Goal: Navigation & Orientation: Find specific page/section

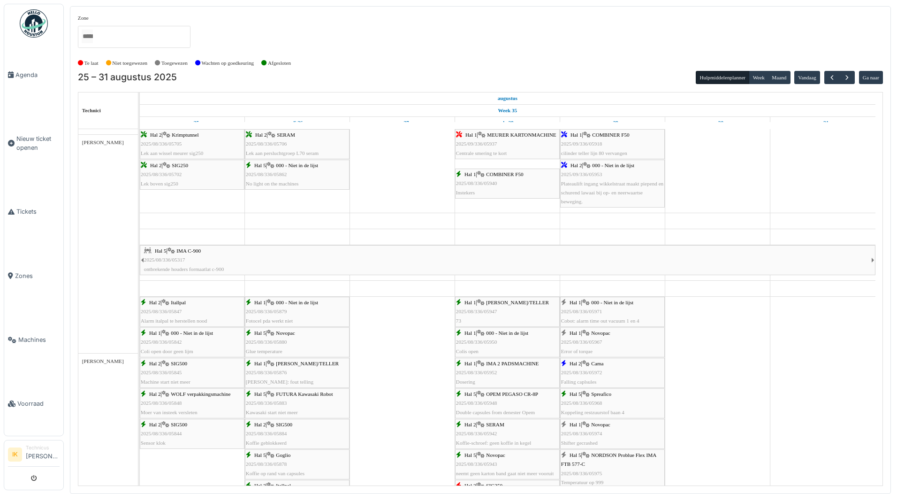
scroll to position [563, 0]
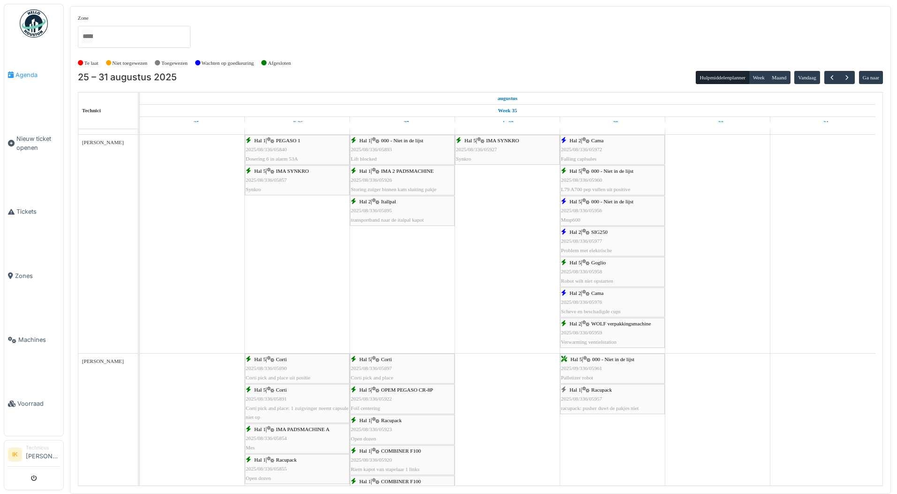
click at [23, 73] on span "Agenda" at bounding box center [37, 74] width 44 height 9
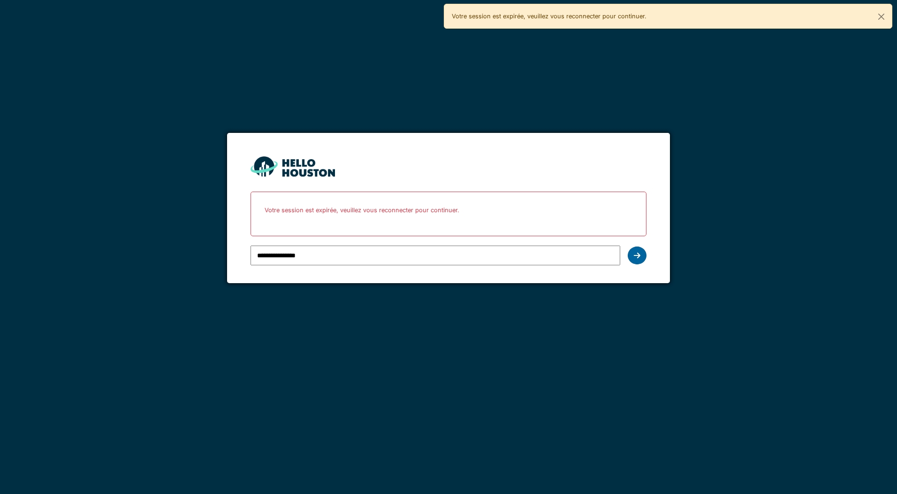
click at [636, 256] on icon at bounding box center [637, 256] width 7 height 8
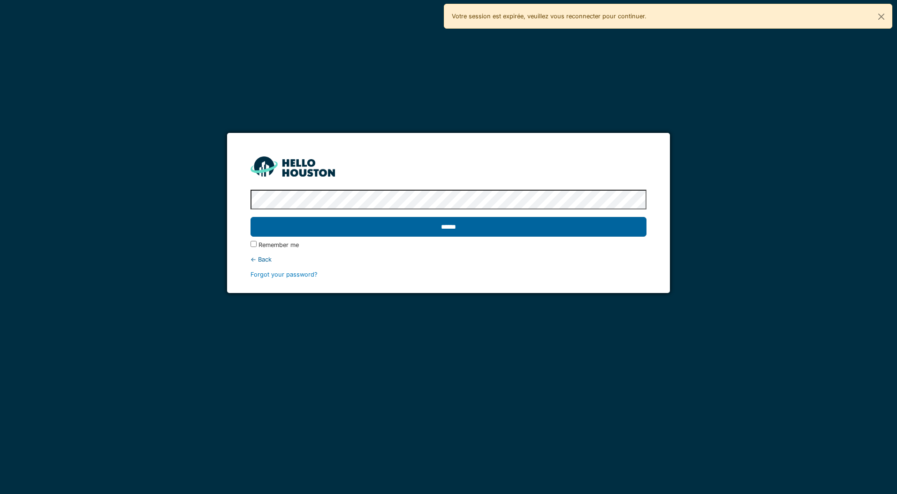
click at [317, 228] on input "******" at bounding box center [449, 227] width 396 height 20
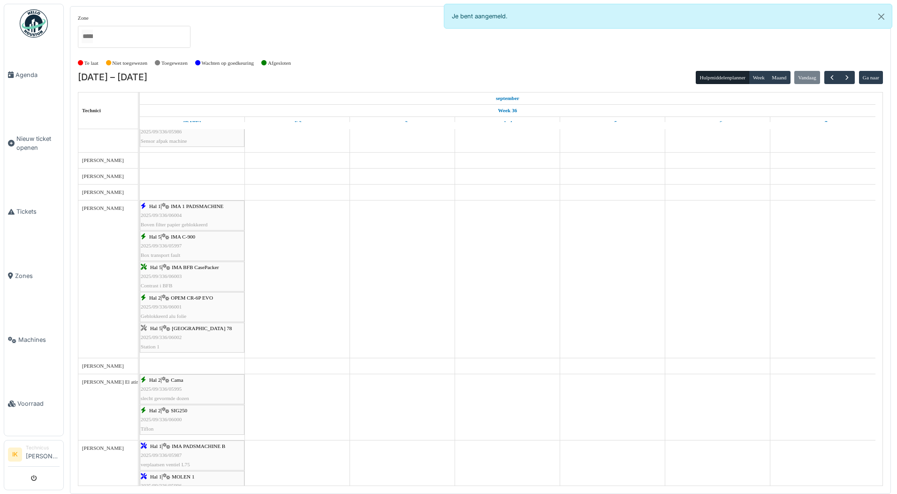
click at [194, 210] on div "Hal 1 | IMA 1 PADSMACHINE 2025/09/336/06004 Boven filter papier geblokkeerd" at bounding box center [192, 215] width 103 height 27
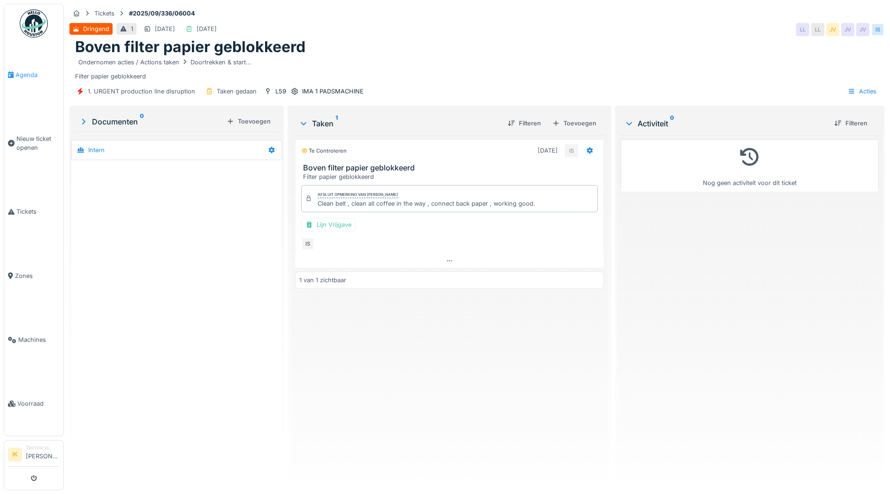
click at [28, 75] on span "Agenda" at bounding box center [37, 74] width 44 height 9
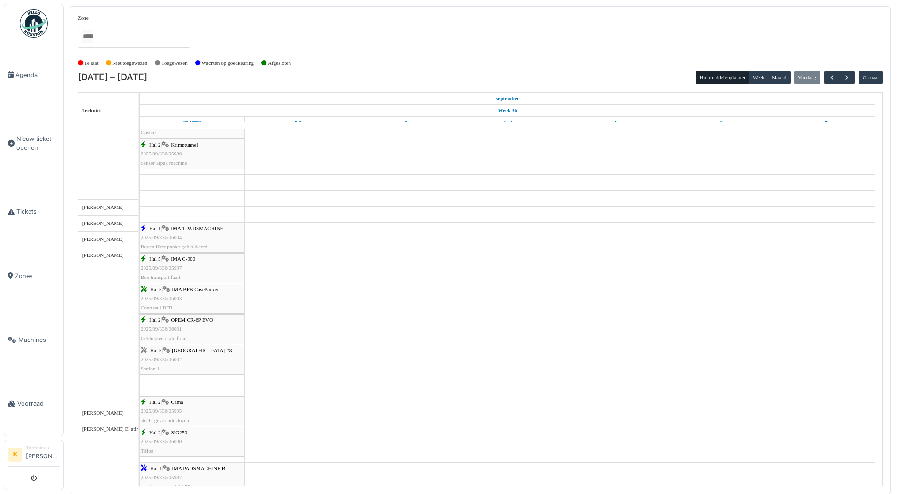
scroll to position [375, 0]
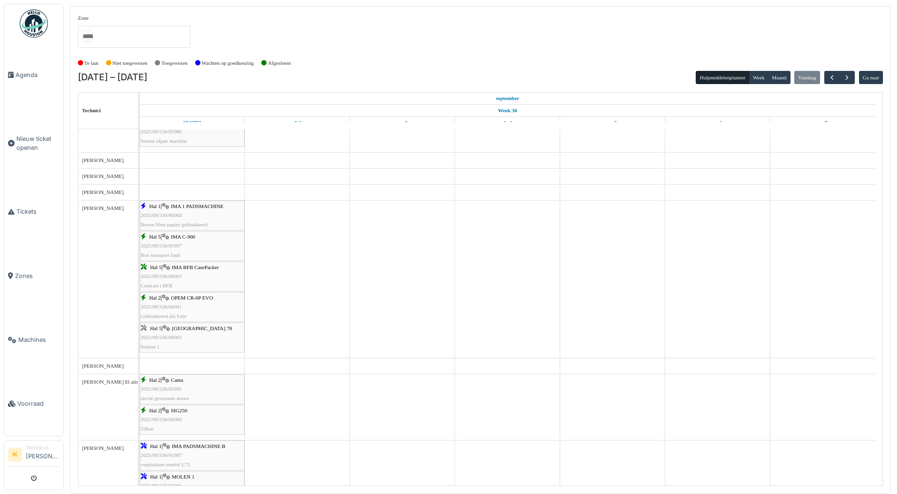
click at [168, 242] on div "Hal 5 | IMA C-900 2025/09/336/05997 Box transport fault" at bounding box center [192, 245] width 103 height 27
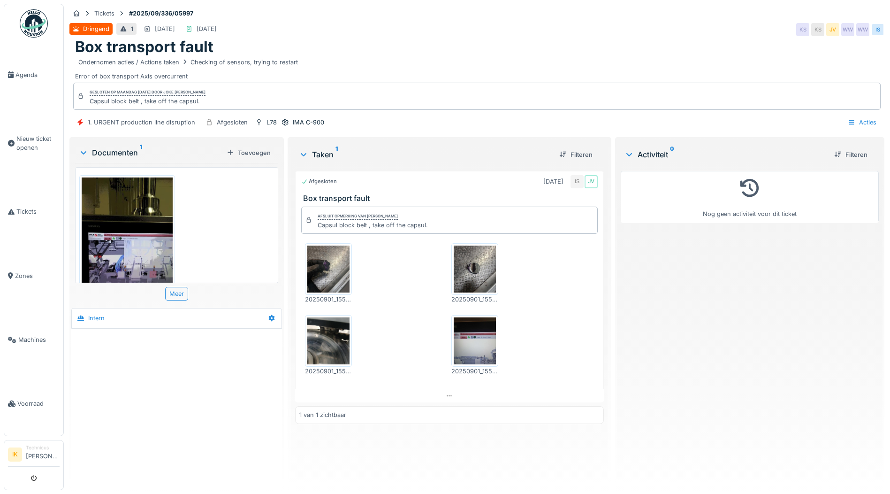
click at [332, 266] on img at bounding box center [328, 268] width 42 height 47
click at [473, 276] on img at bounding box center [475, 268] width 42 height 47
click at [315, 342] on img at bounding box center [328, 340] width 42 height 47
click at [473, 344] on img at bounding box center [475, 340] width 42 height 47
click at [114, 230] on img at bounding box center [127, 237] width 91 height 121
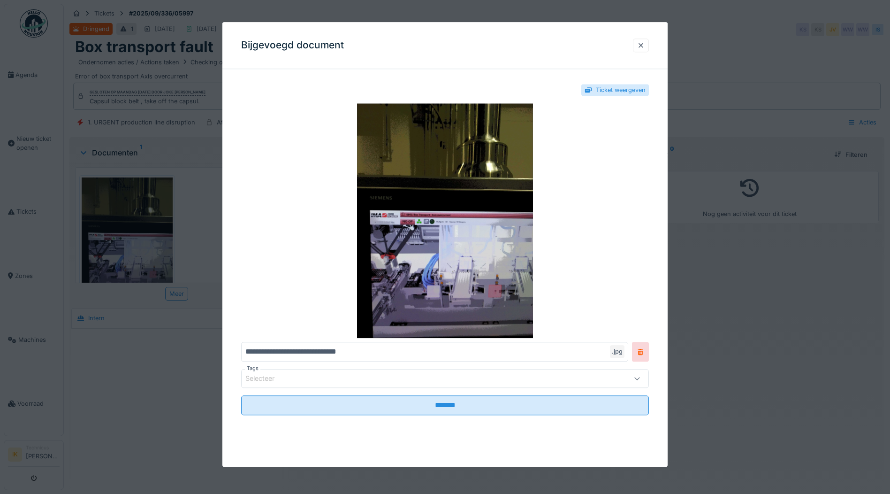
drag, startPoint x: 645, startPoint y: 46, endPoint x: 606, endPoint y: 67, distance: 44.1
click at [645, 46] on div at bounding box center [641, 45] width 8 height 9
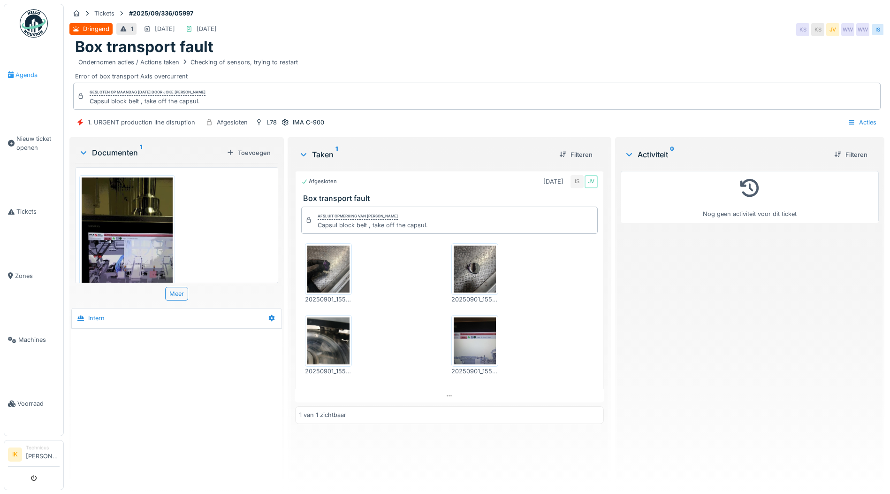
click at [31, 73] on span "Agenda" at bounding box center [37, 74] width 44 height 9
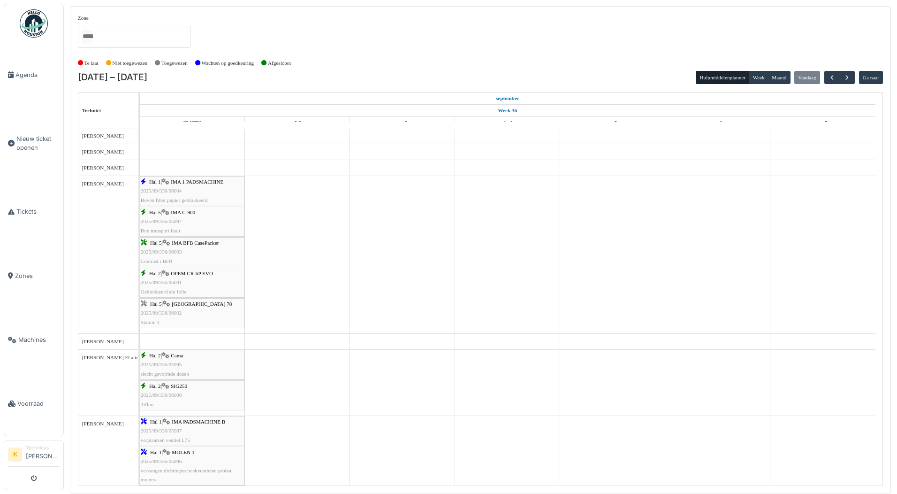
scroll to position [422, 0]
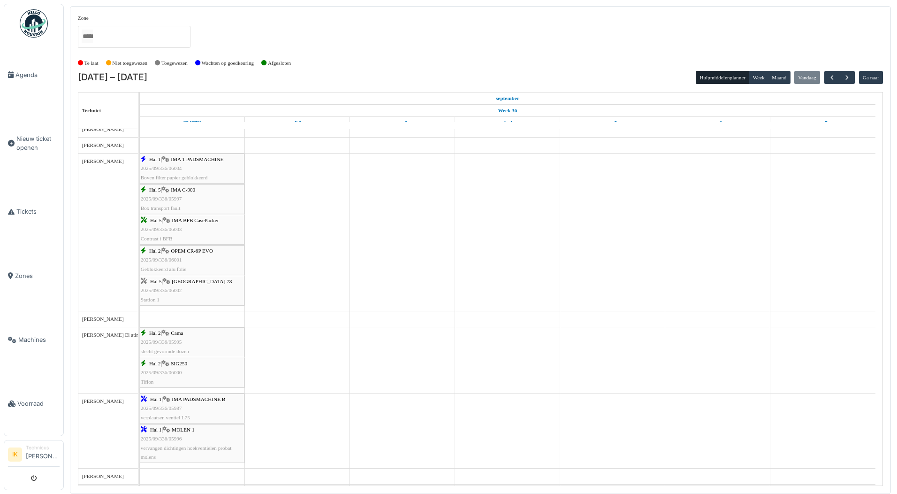
click at [173, 228] on span "2025/09/336/06003" at bounding box center [161, 229] width 41 height 6
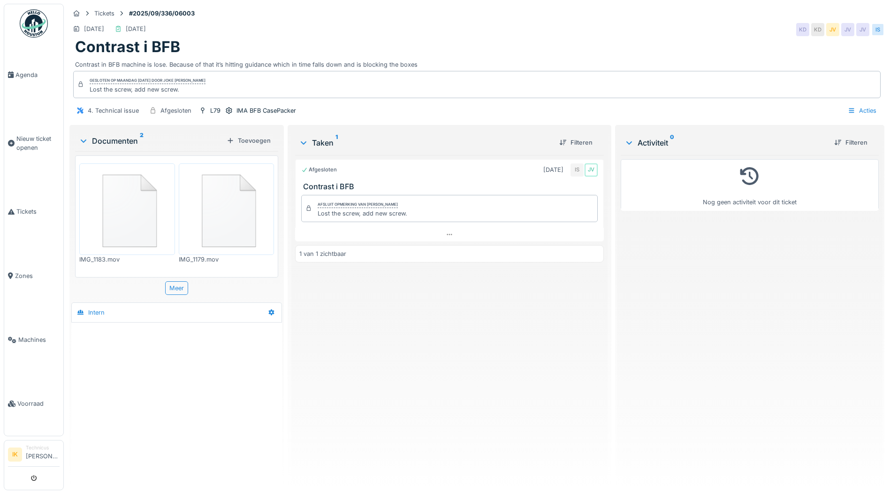
click at [124, 218] on img at bounding box center [127, 209] width 91 height 87
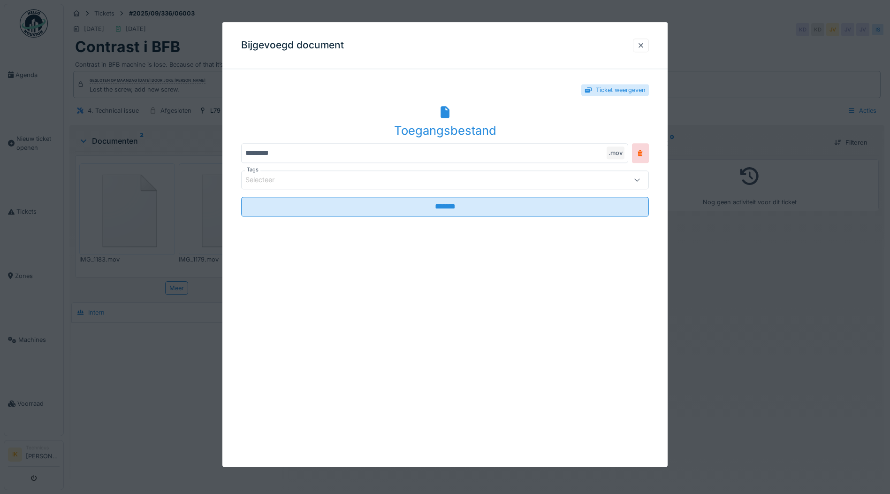
click at [448, 105] on div "Toegangsbestand" at bounding box center [445, 122] width 408 height 36
click at [642, 45] on div at bounding box center [641, 45] width 8 height 9
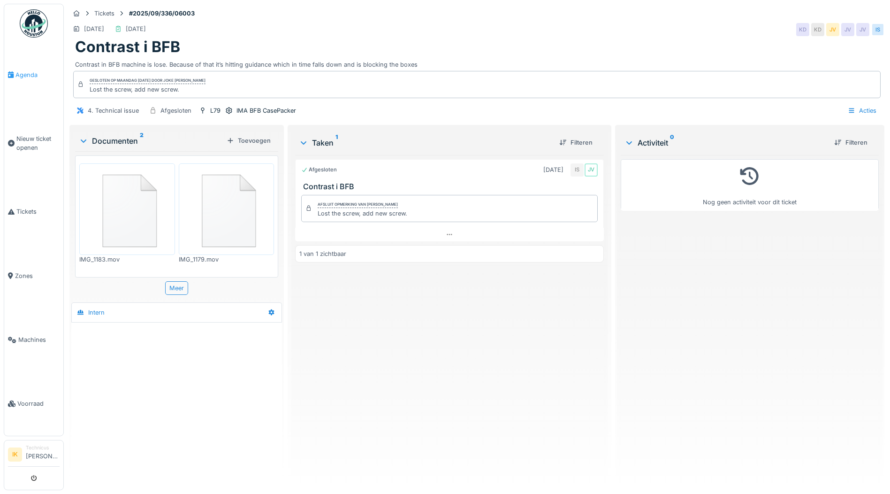
click at [30, 74] on span "Agenda" at bounding box center [37, 74] width 44 height 9
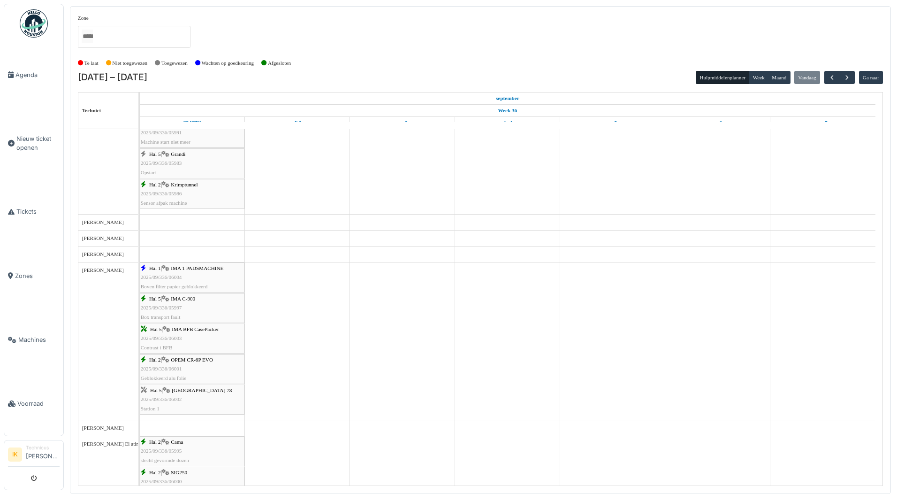
scroll to position [328, 0]
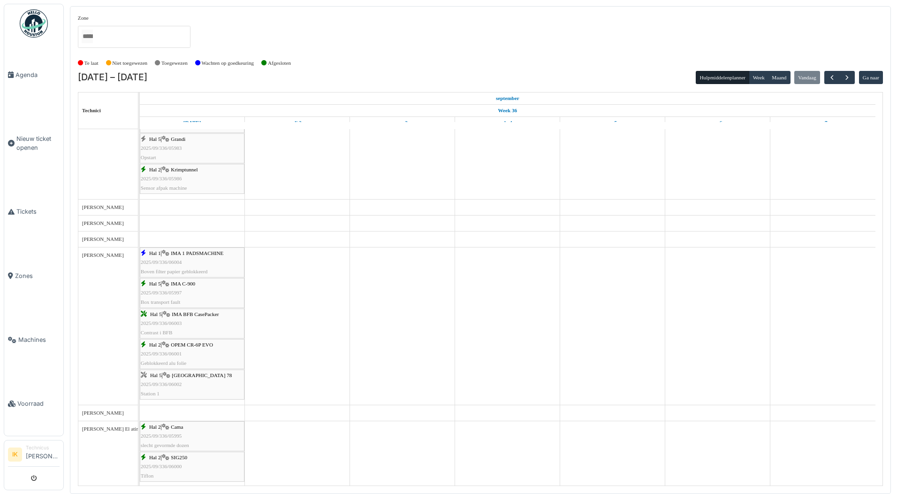
click at [192, 356] on div "Hal 2 | OPEM CR-6P EVO 2025/09/336/06001 Geblokkeerd alu folie" at bounding box center [192, 353] width 103 height 27
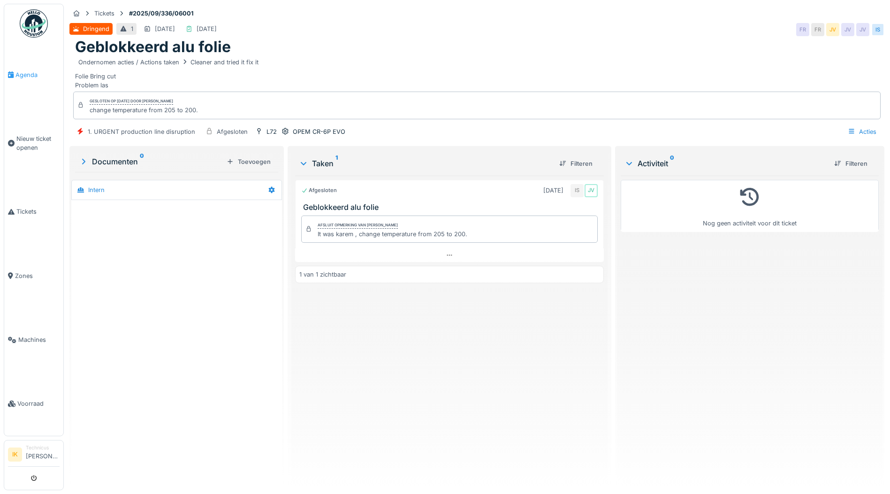
click at [23, 73] on span "Agenda" at bounding box center [37, 74] width 44 height 9
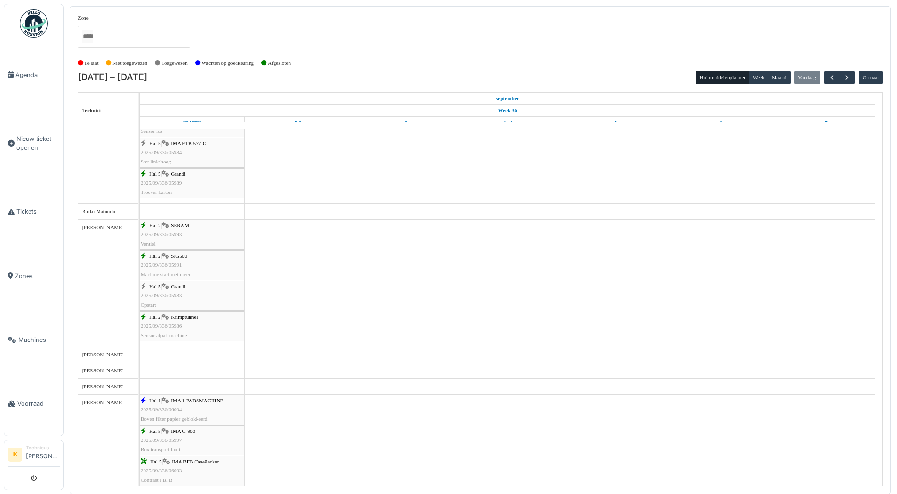
scroll to position [140, 0]
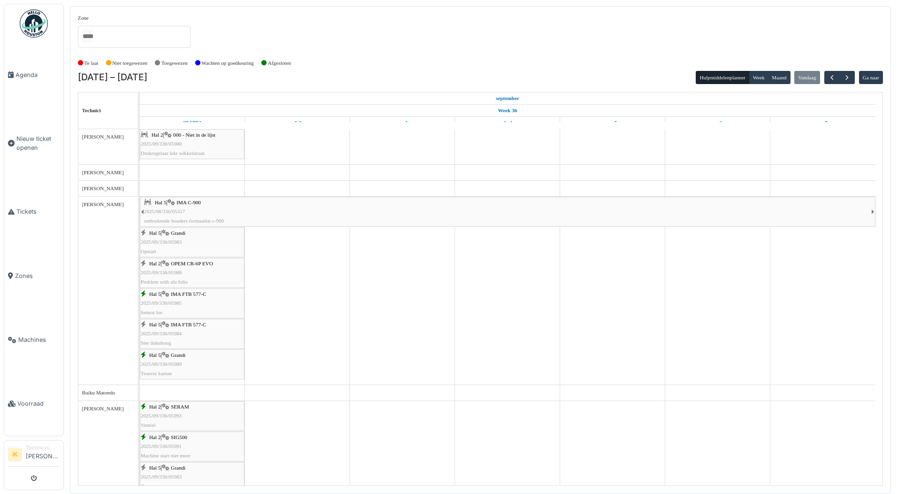
click at [191, 138] on div "Hal 2 | 000 - Niet in de lijst 2025/09/336/05980 Drukregelaar lekt wikkelstraat" at bounding box center [192, 143] width 103 height 27
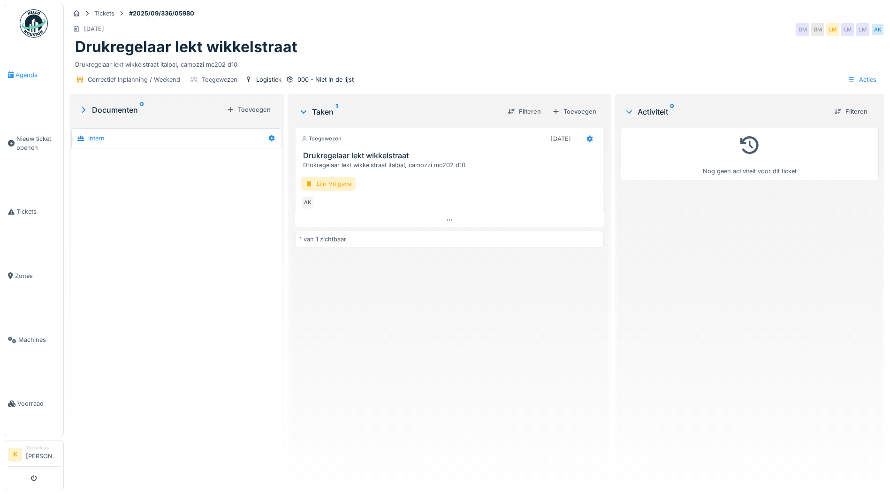
click at [20, 71] on span "Agenda" at bounding box center [37, 74] width 44 height 9
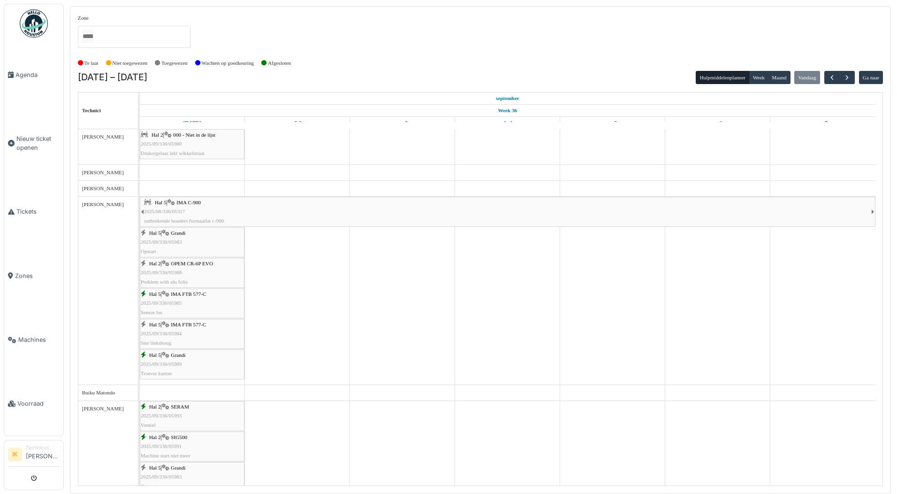
click at [260, 25] on div "Zone Beyers Koffie Buitenzone Hal 1 compressor lokaal Hal 1 Hal 2 Hal 4 Hal 5 P…" at bounding box center [480, 34] width 805 height 41
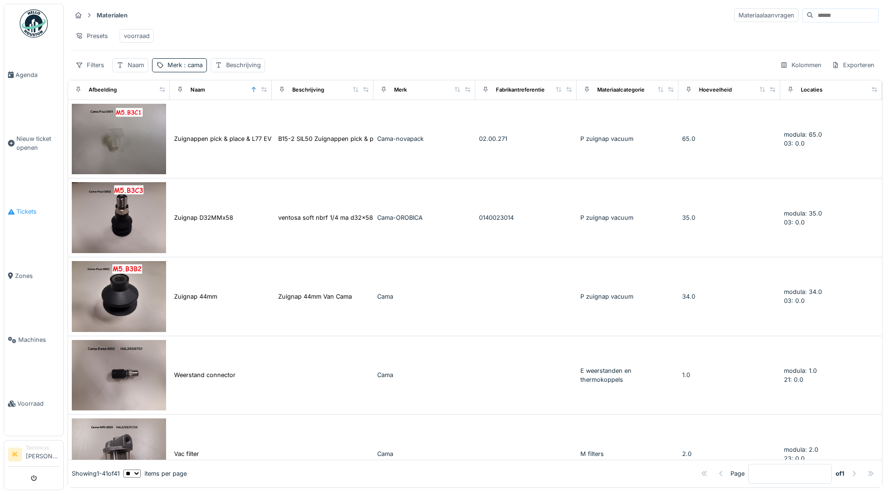
click at [18, 207] on span "Tickets" at bounding box center [37, 211] width 43 height 9
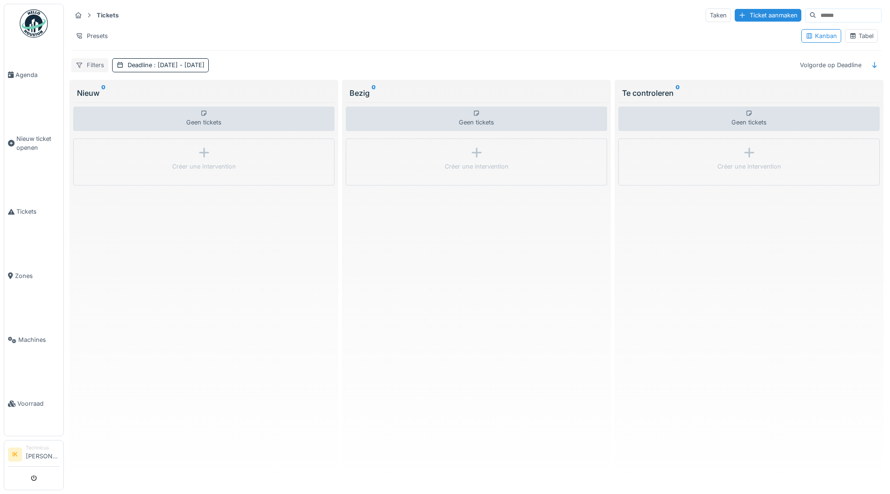
click at [91, 61] on div "Filters" at bounding box center [89, 65] width 37 height 14
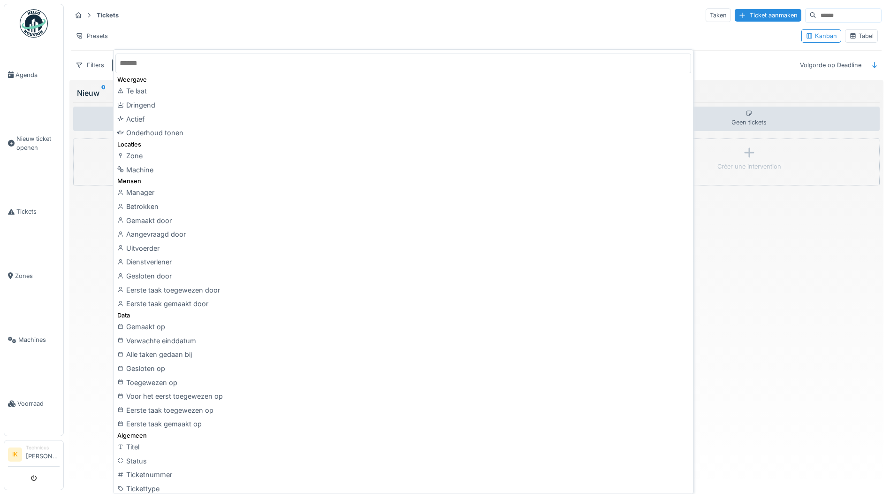
click at [210, 19] on div "Tickets Taken Ticket aanmaken" at bounding box center [476, 15] width 810 height 15
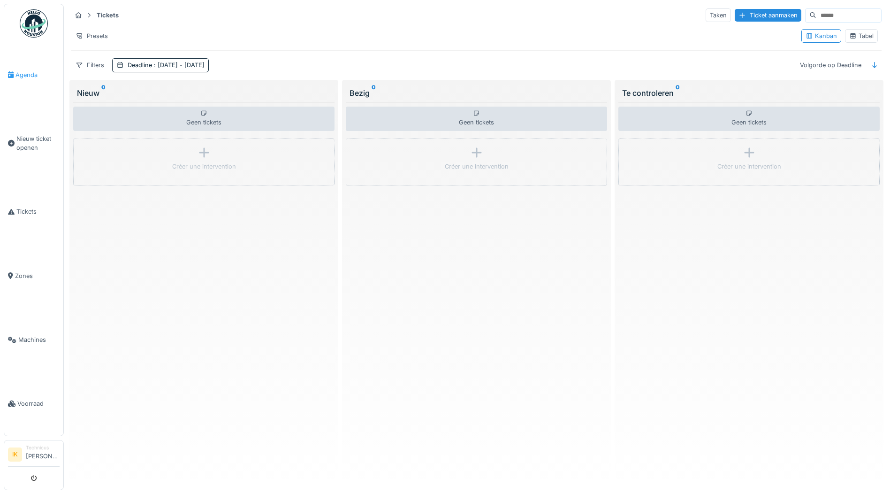
click at [24, 76] on span "Agenda" at bounding box center [37, 74] width 44 height 9
